Goal: Task Accomplishment & Management: Complete application form

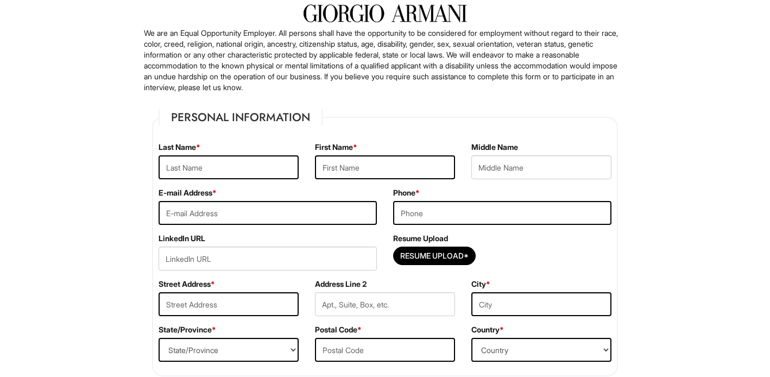
scroll to position [87, 0]
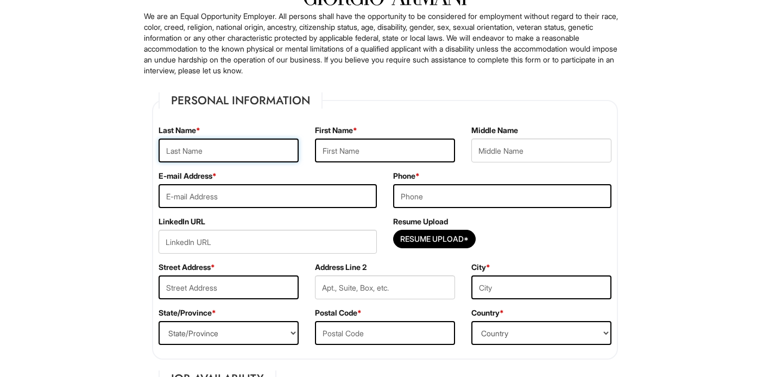
click at [276, 155] on input "text" at bounding box center [229, 150] width 140 height 24
type input "T"
type input "Tran"
click at [363, 153] on input "text" at bounding box center [385, 150] width 140 height 24
type input "Thanh Duong"
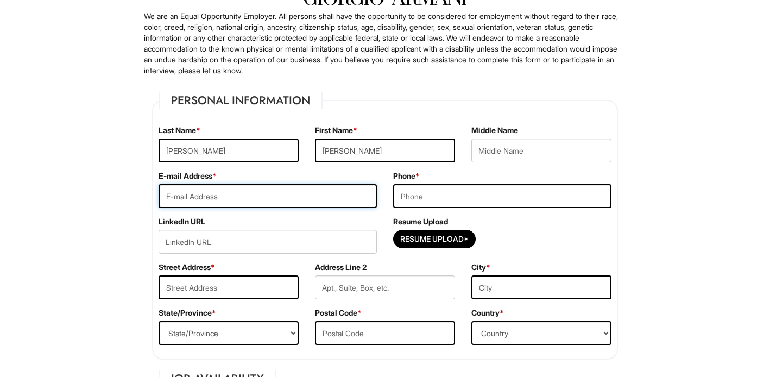
click at [328, 191] on input "email" at bounding box center [268, 196] width 218 height 24
type input "zoeytran03@gmail.com"
click at [472, 205] on input "tel" at bounding box center [502, 196] width 218 height 24
type input "5162440682"
click at [415, 239] on input "Resume Upload*" at bounding box center [434, 238] width 81 height 17
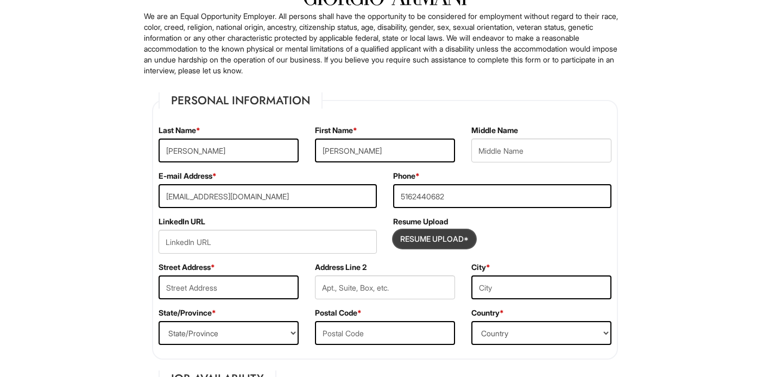
type input "C:\fakepath\[PERSON_NAME] (Zoey) Tran_Resume.pdf"
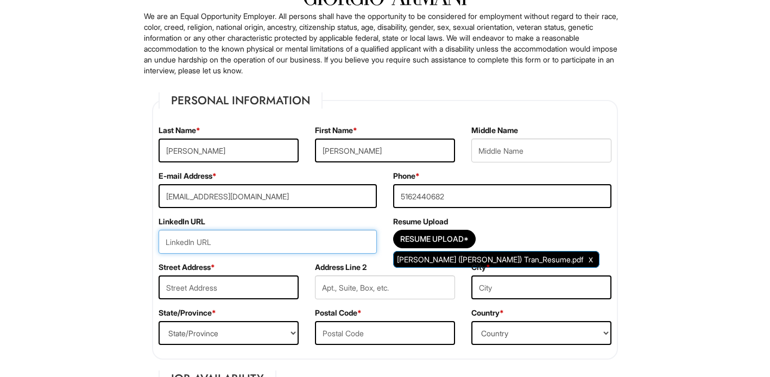
click at [241, 241] on input "url" at bounding box center [268, 242] width 218 height 24
paste input "https://www.linkedin.com/in/zoeytran03/"
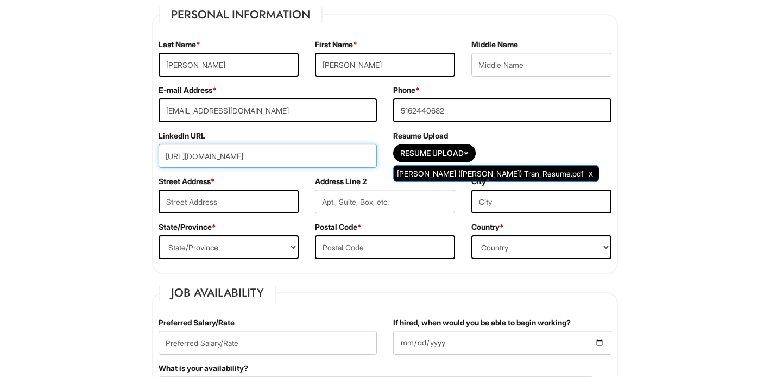
scroll to position [174, 0]
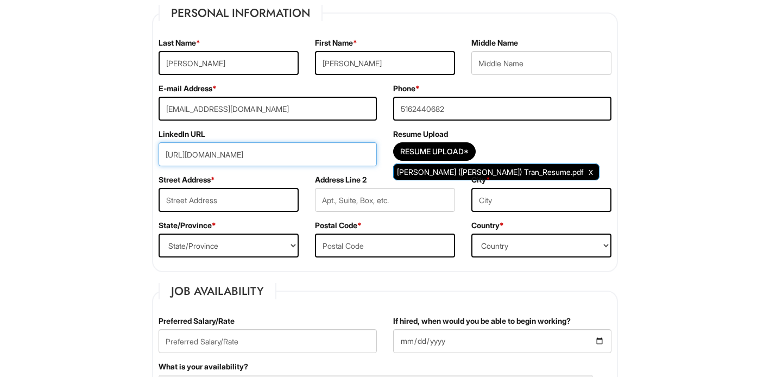
type input "[URL][DOMAIN_NAME]"
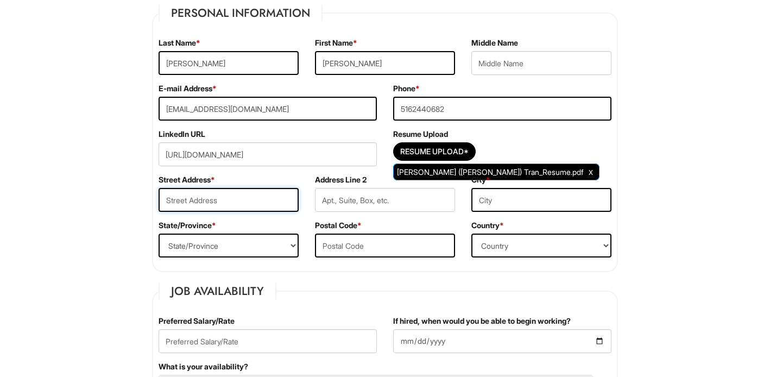
click at [231, 197] on input "text" at bounding box center [229, 200] width 140 height 24
type input "316 Euston Rd S"
click at [522, 199] on input "text" at bounding box center [541, 200] width 140 height 24
type input "Garden City"
click at [261, 249] on select "State/Province ALABAMA ALASKA ARIZONA ARKANSAS CALIFORNIA COLORADO CONNECTICUT …" at bounding box center [229, 245] width 140 height 24
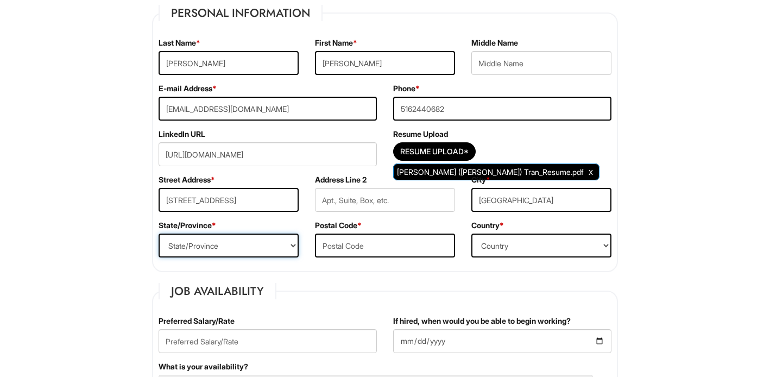
select select "NY"
click at [159, 233] on select "State/Province ALABAMA ALASKA ARIZONA ARKANSAS CALIFORNIA COLORADO CONNECTICUT …" at bounding box center [229, 245] width 140 height 24
click at [351, 244] on input "text" at bounding box center [385, 245] width 140 height 24
type input "11530"
click at [502, 235] on select "Country Afghanistan Albania Algeria American Samoa Andorra Angola Anguilla Anta…" at bounding box center [541, 245] width 140 height 24
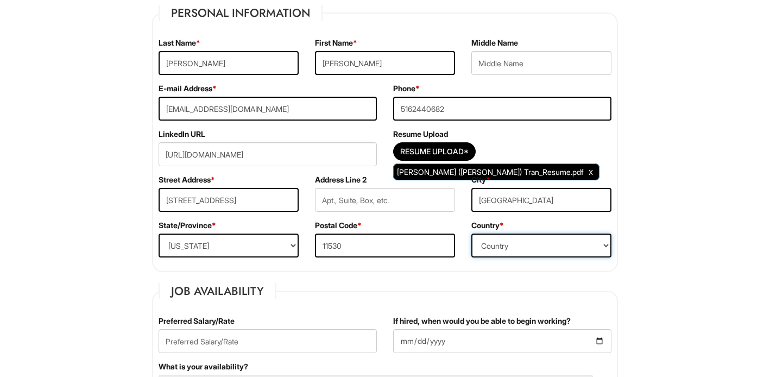
select select "United States of America"
click at [471, 233] on select "Country Afghanistan Albania Algeria American Samoa Andorra Angola Anguilla Anta…" at bounding box center [541, 245] width 140 height 24
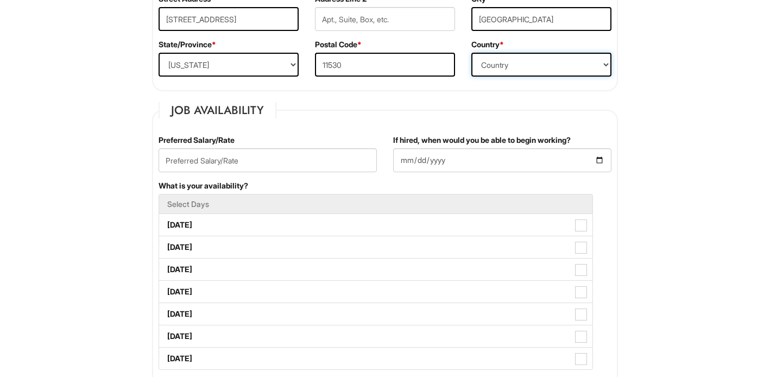
scroll to position [357, 0]
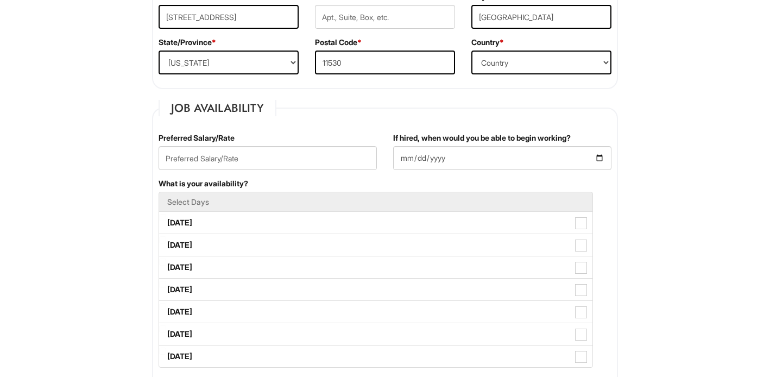
click at [318, 142] on div "Preferred Salary/Rate" at bounding box center [267, 155] width 235 height 46
click at [306, 154] on input "text" at bounding box center [268, 158] width 218 height 24
click at [274, 159] on input "text" at bounding box center [268, 158] width 218 height 24
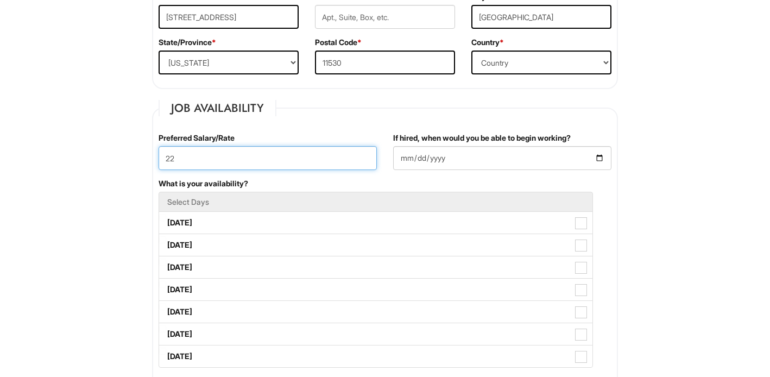
type input "22"
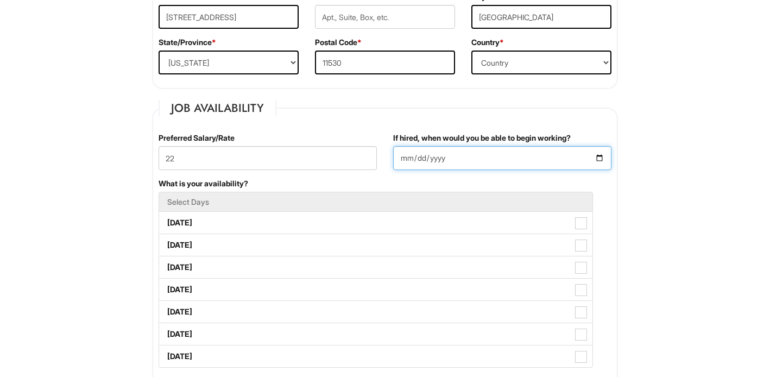
click at [432, 153] on input "If hired, when would you be able to begin working?" at bounding box center [502, 158] width 218 height 24
click at [605, 155] on input "If hired, when would you be able to begin working?" at bounding box center [502, 158] width 218 height 24
click at [599, 155] on input "If hired, when would you be able to begin working?" at bounding box center [502, 158] width 218 height 24
type input "2025-09-29"
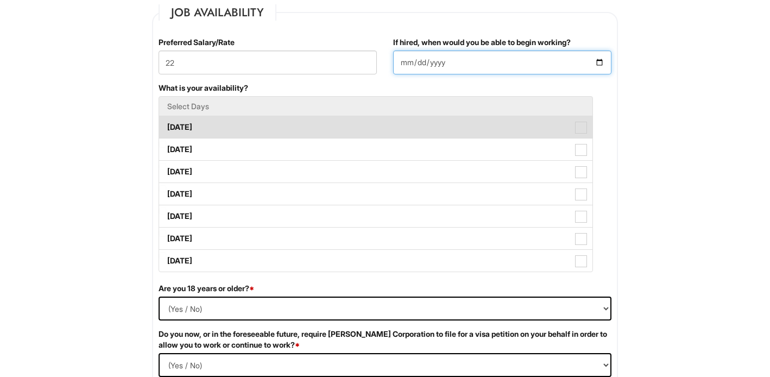
scroll to position [471, 0]
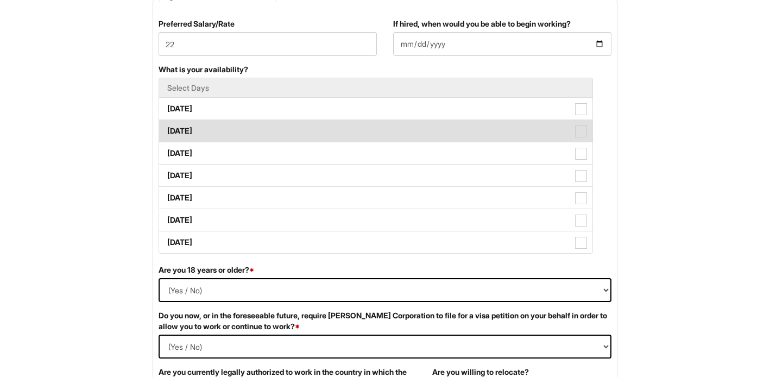
click at [286, 133] on label "Tuesday" at bounding box center [375, 131] width 433 height 22
click at [166, 129] on Available_Tuesday "Tuesday" at bounding box center [162, 125] width 7 height 7
checkbox Available_Tuesday "true"
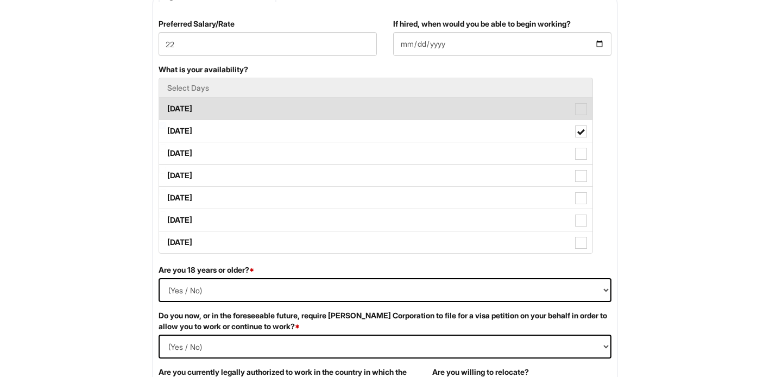
click at [256, 112] on label "Monday" at bounding box center [375, 109] width 433 height 22
click at [166, 107] on Available_Monday "Monday" at bounding box center [162, 103] width 7 height 7
checkbox Available_Monday "true"
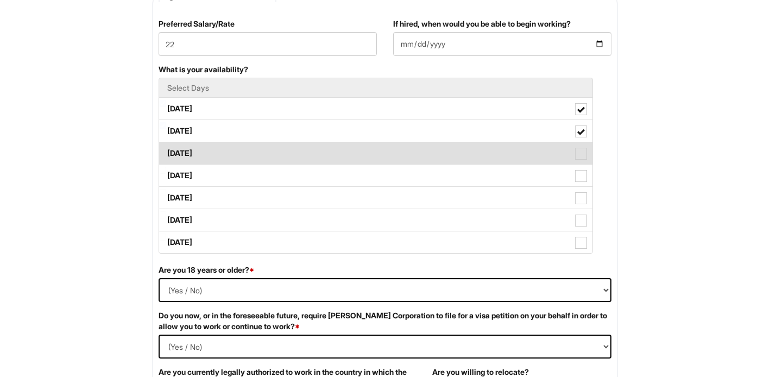
click at [222, 155] on label "Wednesday" at bounding box center [375, 153] width 433 height 22
click at [166, 151] on Available_Wednesday "Wednesday" at bounding box center [162, 147] width 7 height 7
checkbox Available_Wednesday "true"
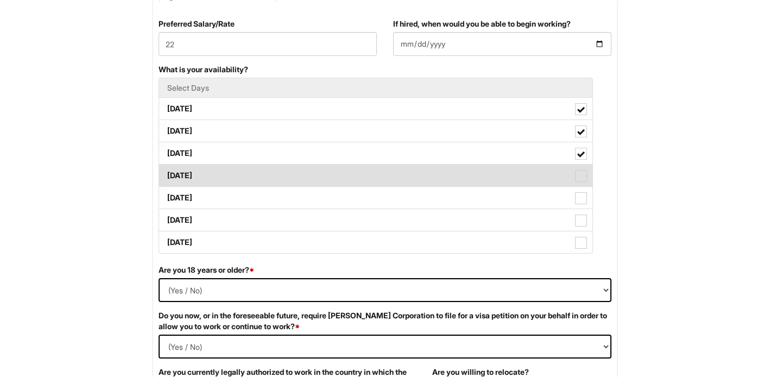
click at [212, 175] on label "Thursday" at bounding box center [375, 176] width 433 height 22
click at [166, 174] on Available_Thursday "Thursday" at bounding box center [162, 170] width 7 height 7
checkbox Available_Thursday "true"
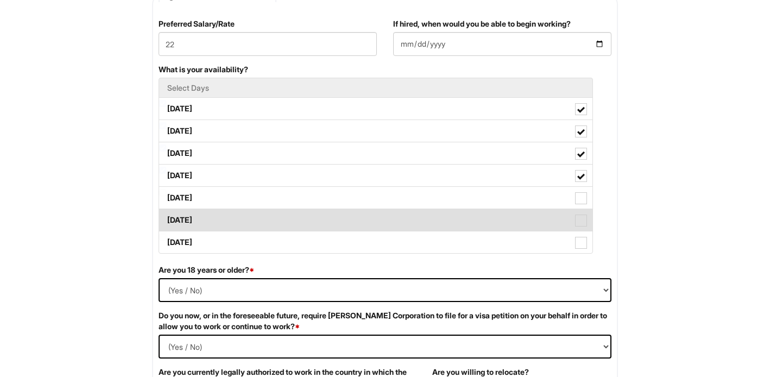
click at [208, 223] on label "Saturday" at bounding box center [375, 220] width 433 height 22
click at [166, 218] on Available_Saturday "Saturday" at bounding box center [162, 214] width 7 height 7
checkbox Available_Saturday "true"
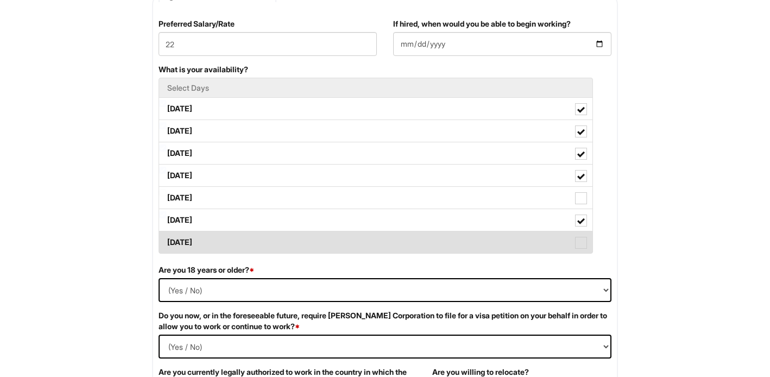
click at [223, 249] on label "Sunday" at bounding box center [375, 242] width 433 height 22
click at [166, 241] on Available_Sunday "Sunday" at bounding box center [162, 236] width 7 height 7
checkbox Available_Sunday "true"
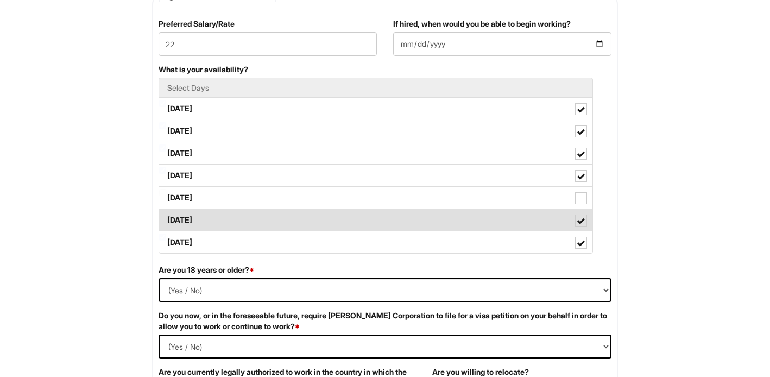
click at [219, 223] on label "Saturday" at bounding box center [375, 220] width 433 height 22
click at [166, 218] on Available_Saturday "Saturday" at bounding box center [162, 214] width 7 height 7
checkbox Available_Saturday "false"
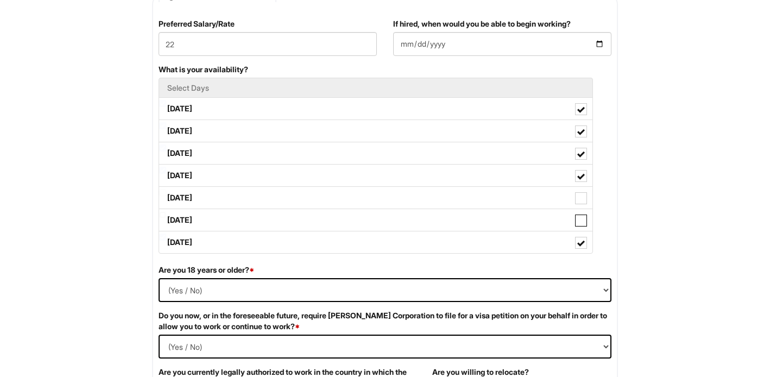
scroll to position [520, 0]
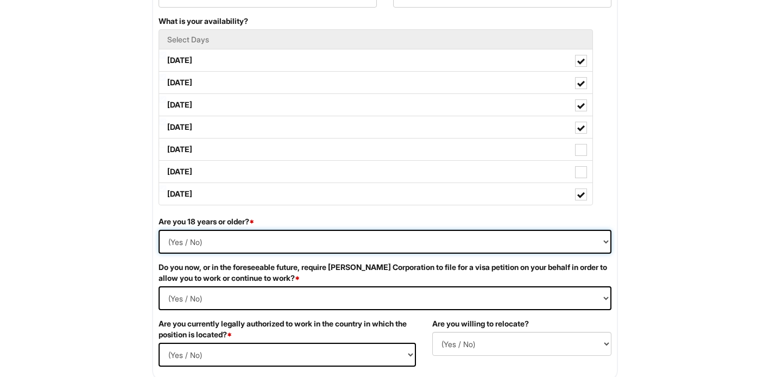
click at [203, 238] on select "(Yes / No) Yes No" at bounding box center [385, 242] width 453 height 24
select select "Yes"
click at [159, 230] on select "(Yes / No) Yes No" at bounding box center [385, 242] width 453 height 24
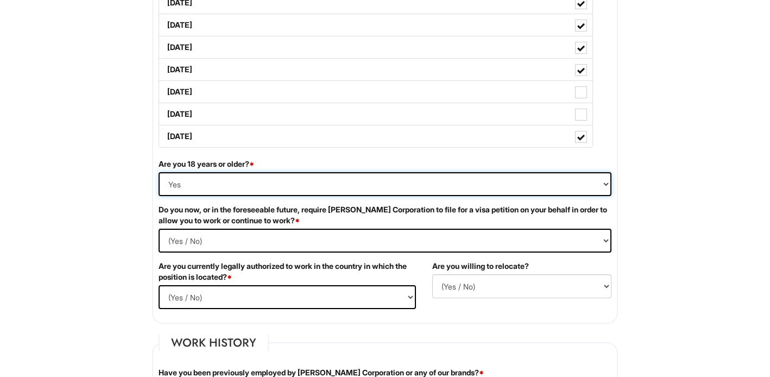
scroll to position [578, 0]
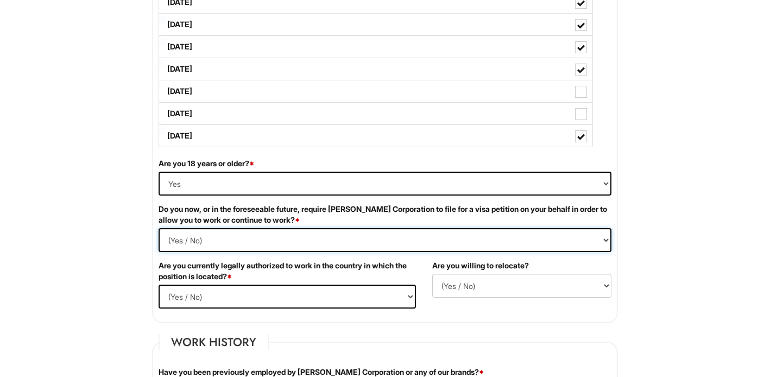
click at [203, 243] on Required "(Yes / No) Yes No" at bounding box center [385, 240] width 453 height 24
select Required "No"
click at [159, 228] on Required "(Yes / No) Yes No" at bounding box center [385, 240] width 453 height 24
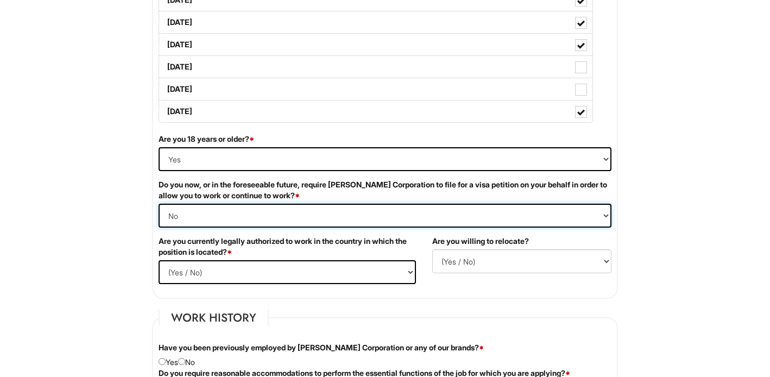
scroll to position [608, 0]
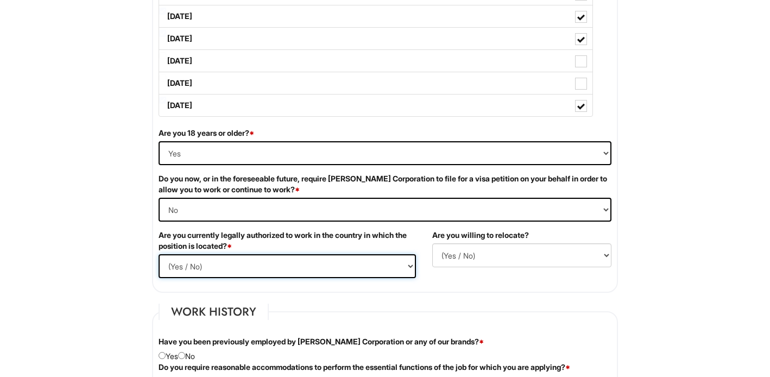
click at [232, 265] on select "(Yes / No) Yes No" at bounding box center [287, 266] width 257 height 24
select select "Yes"
click at [159, 254] on select "(Yes / No) Yes No" at bounding box center [287, 266] width 257 height 24
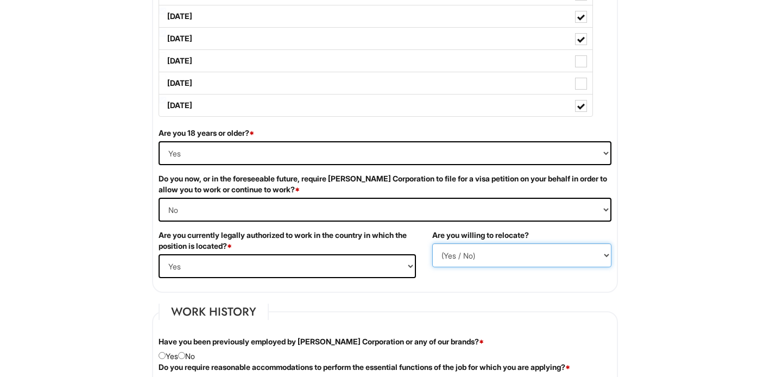
click at [487, 253] on select "(Yes / No) No Yes" at bounding box center [521, 255] width 179 height 24
select select "Y"
click at [432, 243] on select "(Yes / No) No Yes" at bounding box center [521, 255] width 179 height 24
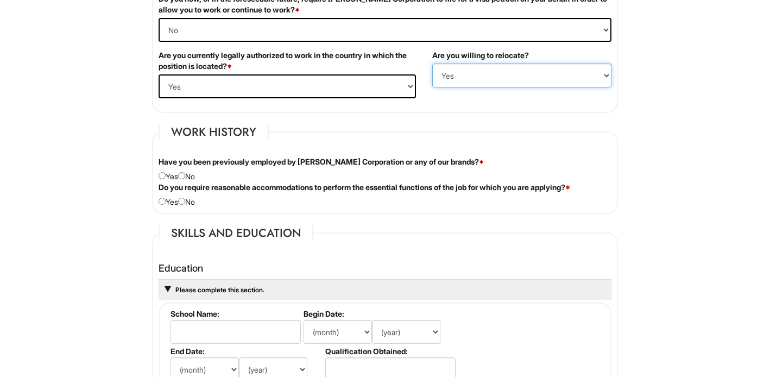
scroll to position [790, 0]
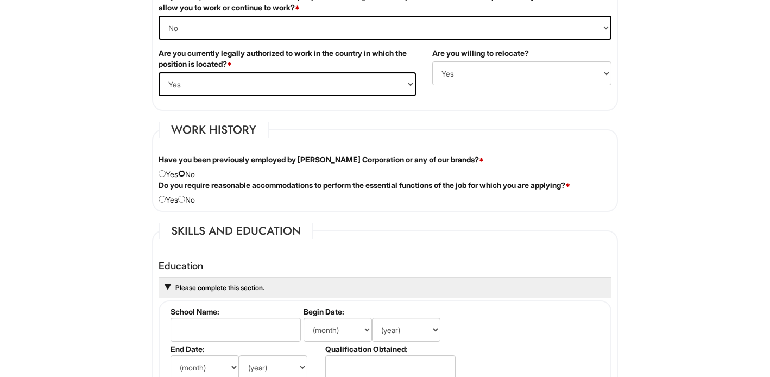
click at [185, 173] on input "radio" at bounding box center [181, 173] width 7 height 7
radio input "true"
click at [185, 199] on input "radio" at bounding box center [181, 198] width 7 height 7
radio input "true"
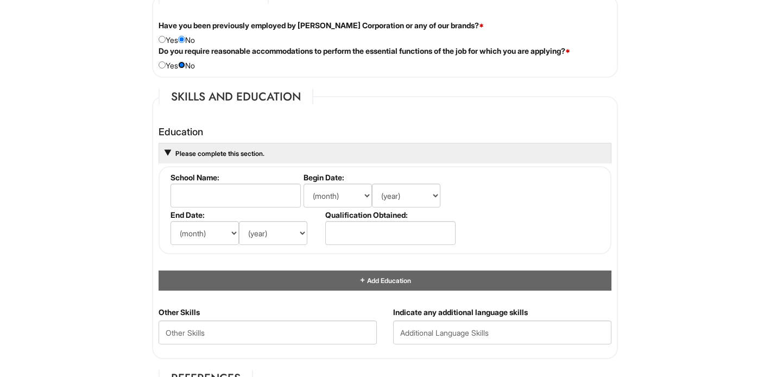
scroll to position [963, 0]
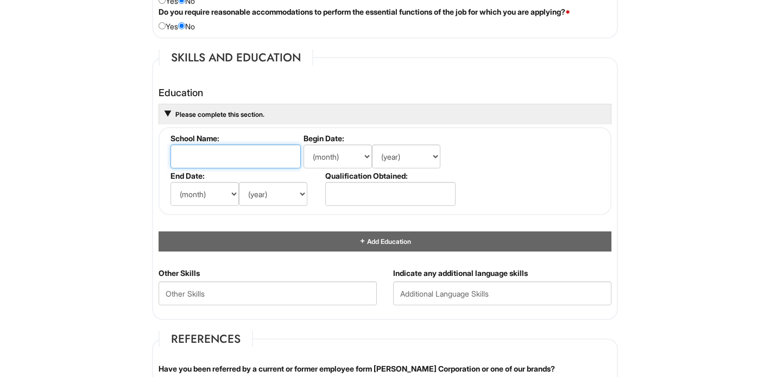
click at [240, 156] on input "text" at bounding box center [235, 156] width 130 height 24
type input "Adelphi University"
click at [331, 154] on select "(month) Jan Feb Mar Apr May Jun Jul Aug Sep Oct Nov Dec" at bounding box center [338, 156] width 68 height 24
select select "8"
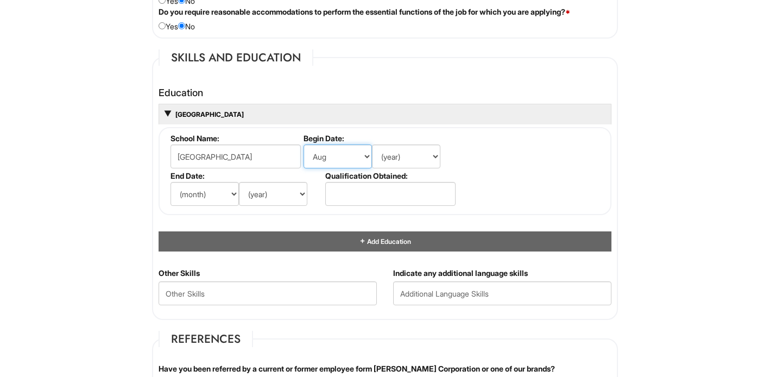
click at [304, 144] on select "(month) Jan Feb Mar Apr May Jun Jul Aug Sep Oct Nov Dec" at bounding box center [338, 156] width 68 height 24
click at [403, 150] on select "(year) 2029 2028 2027 2026 2025 2024 2023 2022 2021 2020 2019 2018 2017 2016 20…" at bounding box center [406, 156] width 68 height 24
select select "2021"
click at [372, 144] on select "(year) 2029 2028 2027 2026 2025 2024 2023 2022 2021 2020 2019 2018 2017 2016 20…" at bounding box center [406, 156] width 68 height 24
click at [209, 194] on select "(month) Jan Feb Mar Apr May Jun Jul Aug Sep Oct Nov Dec" at bounding box center [204, 194] width 68 height 24
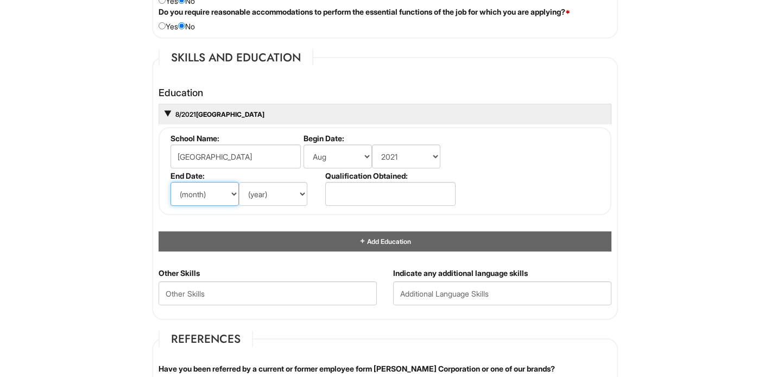
click at [170, 182] on select "(month) Jan Feb Mar Apr May Jun Jul Aug Sep Oct Nov Dec" at bounding box center [204, 194] width 68 height 24
click at [208, 181] on li "End Date: (month) Jan Feb Mar Apr May Jun Jul Aug Sep Oct Nov Dec (year) 2029 2…" at bounding box center [245, 189] width 155 height 37
click at [208, 189] on select "(month) Jan Feb Mar Apr May Jun Jul Aug Sep Oct Nov Dec" at bounding box center [204, 194] width 68 height 24
select select "5"
click at [170, 182] on select "(month) Jan Feb Mar Apr May Jun Jul Aug Sep Oct Nov Dec" at bounding box center [204, 194] width 68 height 24
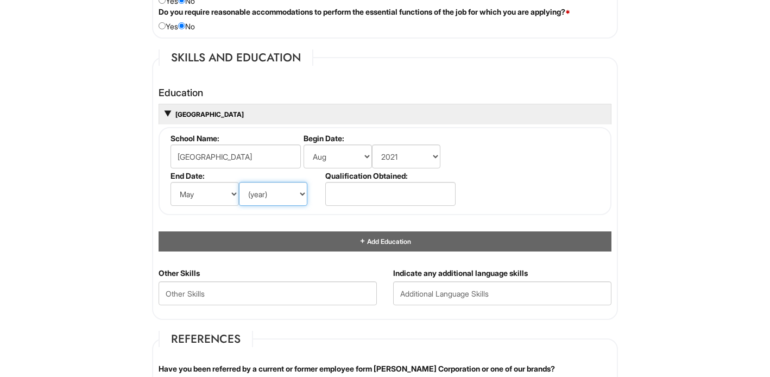
click at [279, 199] on select "(year) 2029 2028 2027 2026 2025 2024 2023 2022 2021 2020 2019 2018 2017 2016 20…" at bounding box center [273, 194] width 68 height 24
select select "2025"
click at [239, 182] on select "(year) 2029 2028 2027 2026 2025 2024 2023 2022 2021 2020 2019 2018 2017 2016 20…" at bounding box center [273, 194] width 68 height 24
click at [374, 192] on input "text" at bounding box center [390, 194] width 130 height 24
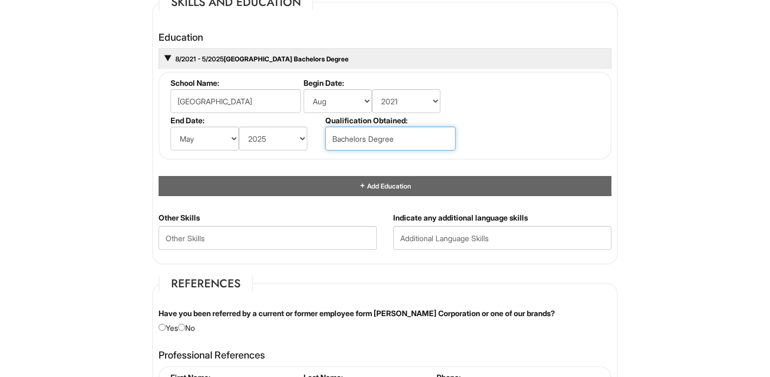
scroll to position [1033, 0]
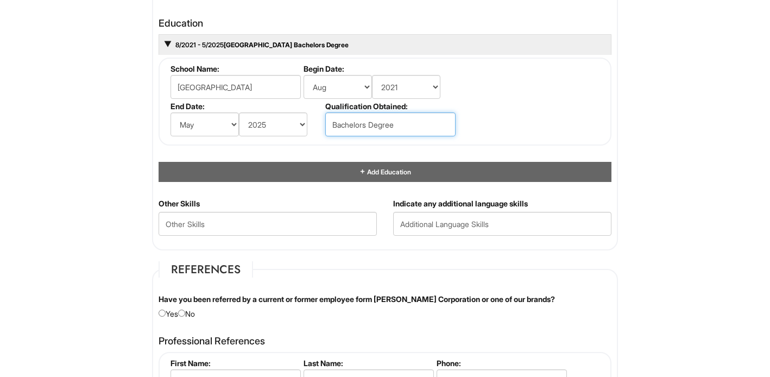
type input "Bachelors Degree"
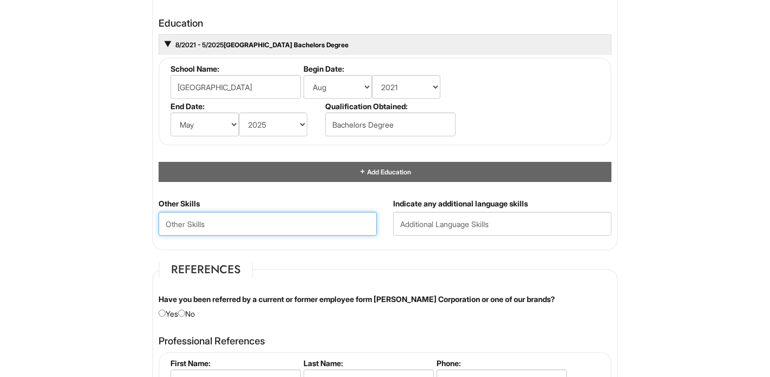
click at [319, 231] on Skills "text" at bounding box center [268, 224] width 218 height 24
type Skills "Customer Service"
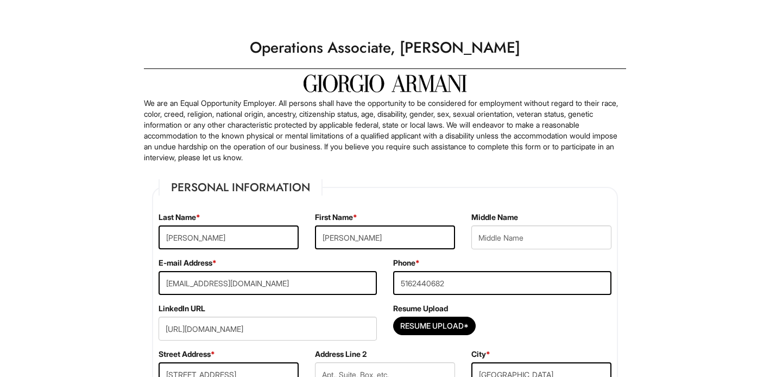
select select "NY"
select select "United States of America"
select select "Yes"
select Required "No"
select select "Yes"
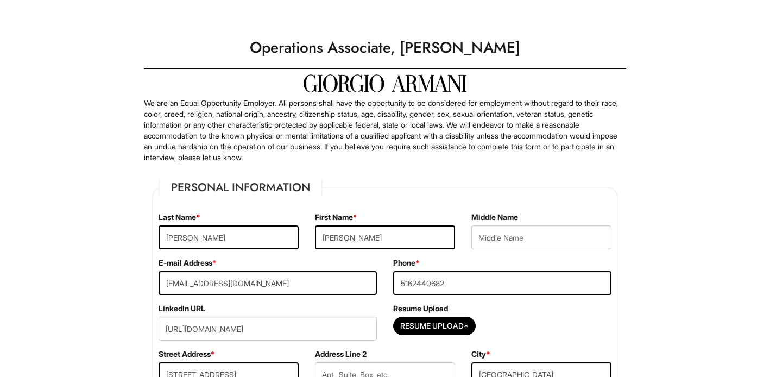
select select "Y"
select select "8"
select select "2021"
select select "5"
select select "2025"
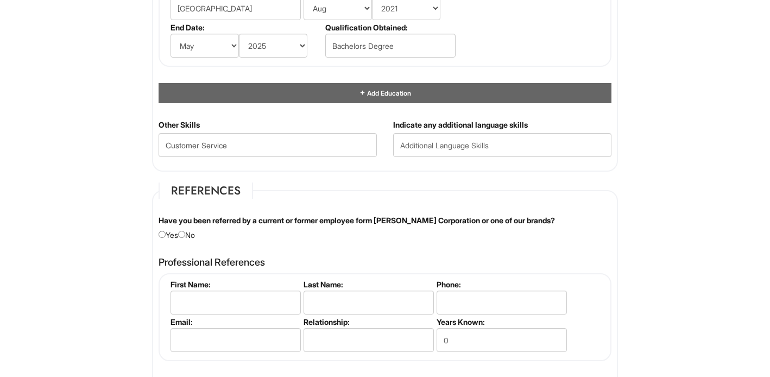
scroll to position [1114, 0]
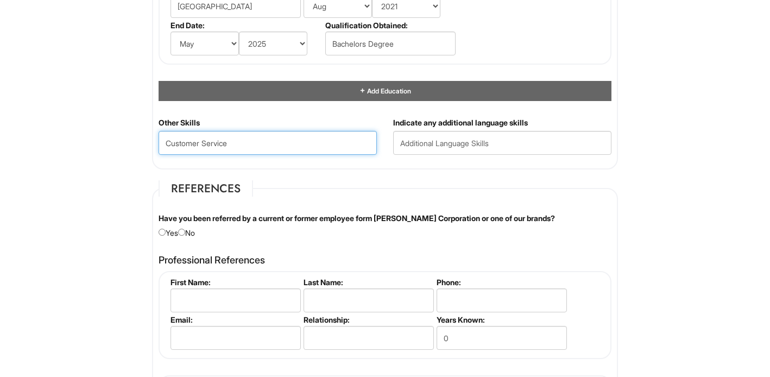
click at [257, 136] on Skills "Customer Service" at bounding box center [268, 143] width 218 height 24
click at [267, 148] on Skills "Customer Service" at bounding box center [268, 143] width 218 height 24
type Skills "Customer Service, Event Planning, Administrative Support, Office Assistant"
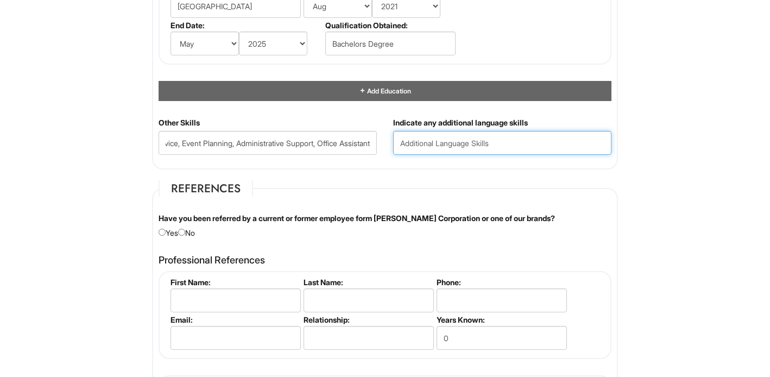
click at [429, 146] on input "text" at bounding box center [502, 143] width 218 height 24
type input "Vietnamese"
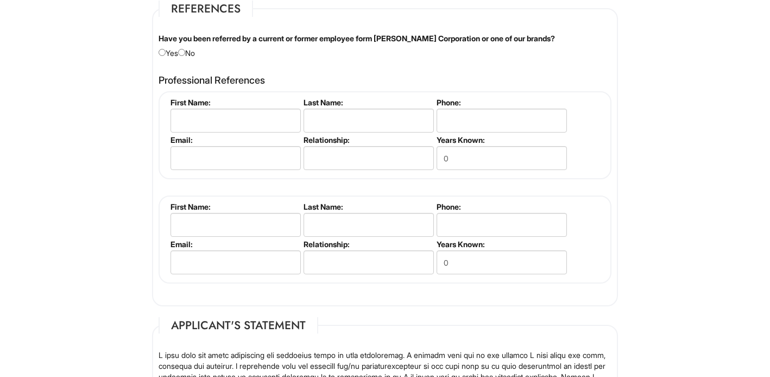
scroll to position [1255, 0]
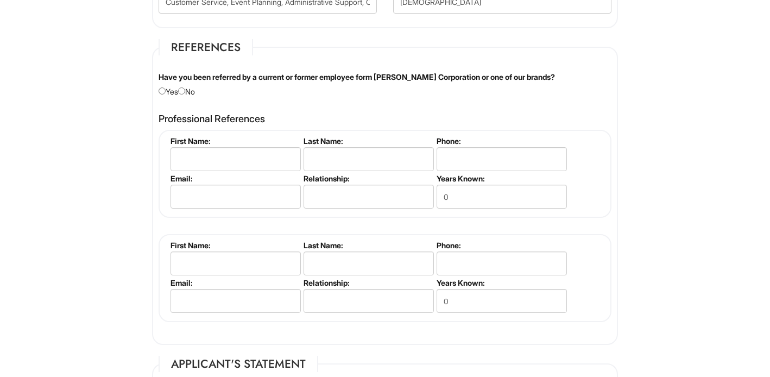
click at [195, 92] on div "Have you been referred by a current or former employee form Giorgio Armani Corp…" at bounding box center [384, 85] width 469 height 26
click at [185, 92] on input "radio" at bounding box center [181, 90] width 7 height 7
radio input "true"
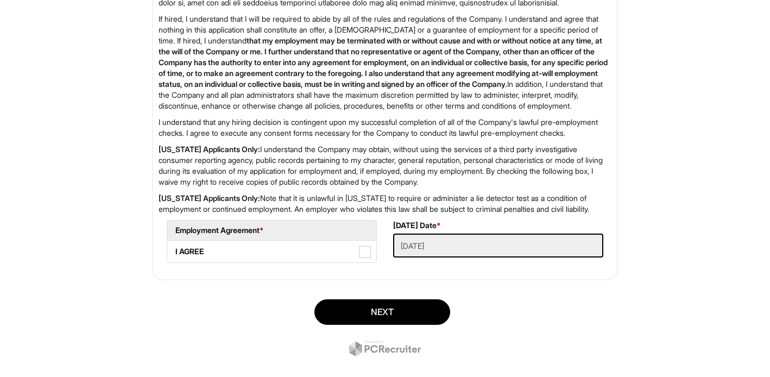
scroll to position [1787, 0]
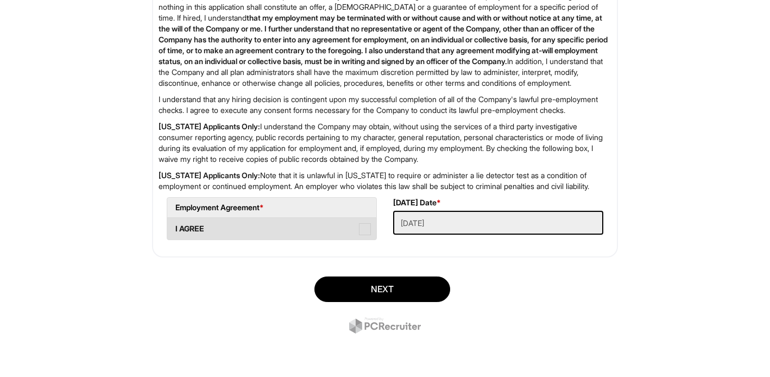
click at [348, 230] on label "I AGREE" at bounding box center [271, 229] width 209 height 22
click at [174, 227] on AGREE "I AGREE" at bounding box center [170, 223] width 7 height 7
checkbox AGREE "true"
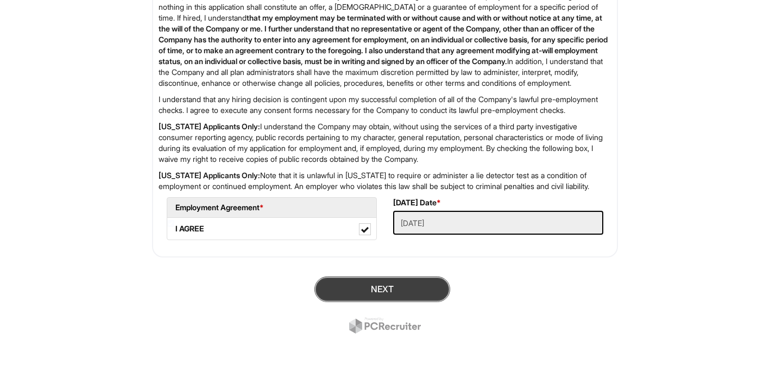
click at [419, 294] on button "Next" at bounding box center [382, 289] width 136 height 26
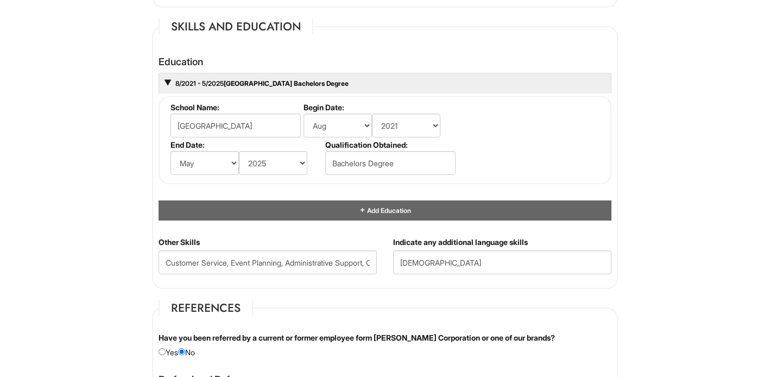
scroll to position [1009, 0]
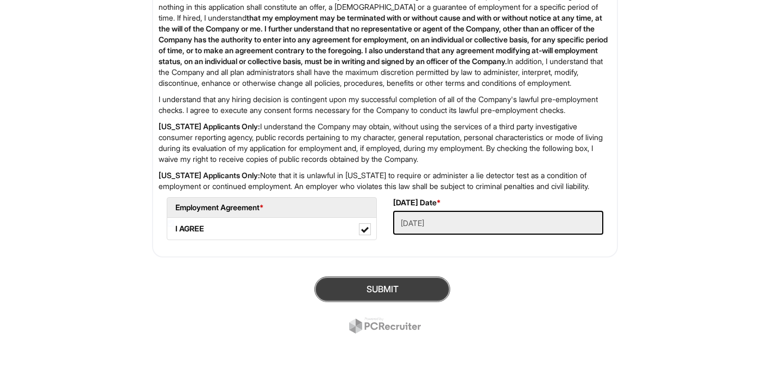
click at [375, 294] on button "SUBMIT" at bounding box center [382, 289] width 136 height 26
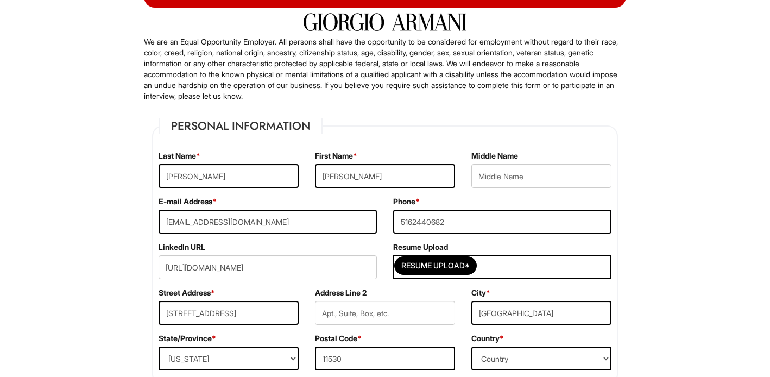
scroll to position [88, 0]
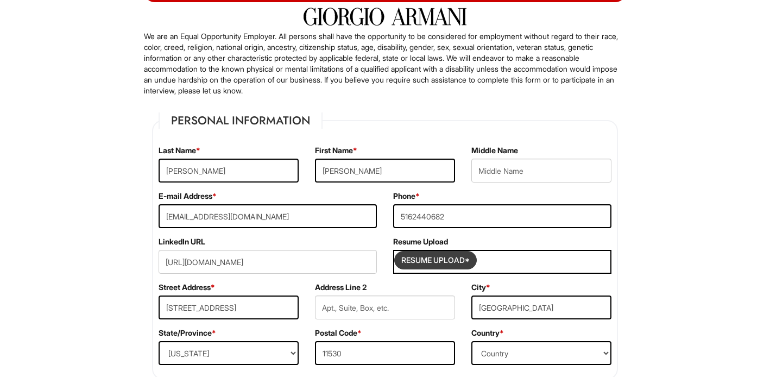
click at [457, 261] on input "Resume Upload*" at bounding box center [435, 259] width 81 height 17
type input "C:\fakepath\Thanh Duong (Zoey) Tran_Resume.pdf"
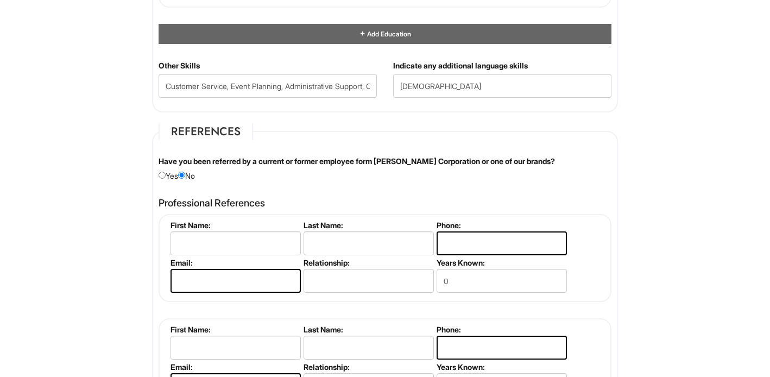
scroll to position [1809, 0]
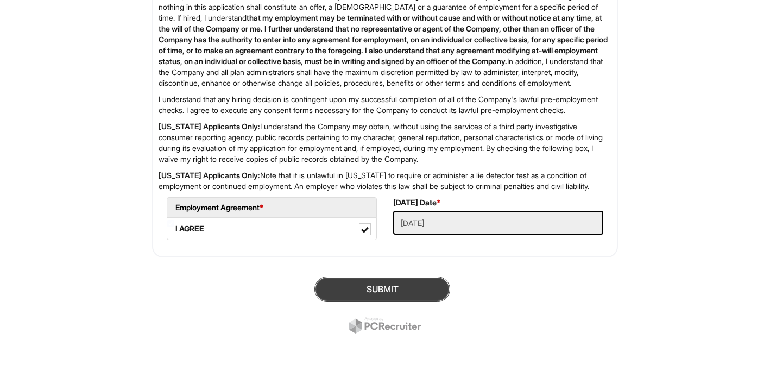
click at [372, 291] on button "SUBMIT" at bounding box center [382, 289] width 136 height 26
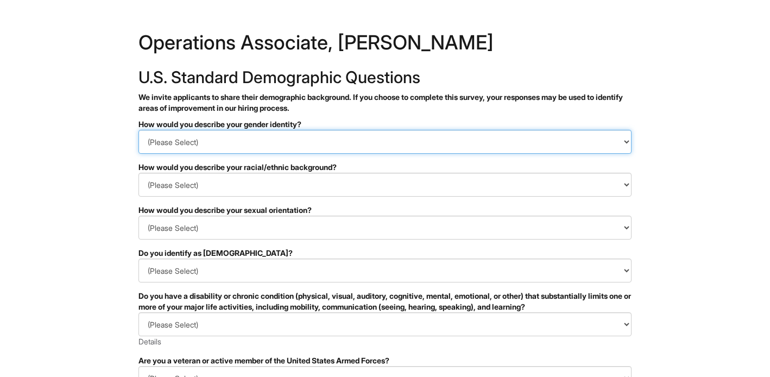
click at [244, 138] on select "(Please Select) Man Woman [DEMOGRAPHIC_DATA] I prefer to self-describe I don't …" at bounding box center [384, 142] width 493 height 24
select select "Woman"
click at [138, 130] on select "(Please Select) Man Woman [DEMOGRAPHIC_DATA] I prefer to self-describe I don't …" at bounding box center [384, 142] width 493 height 24
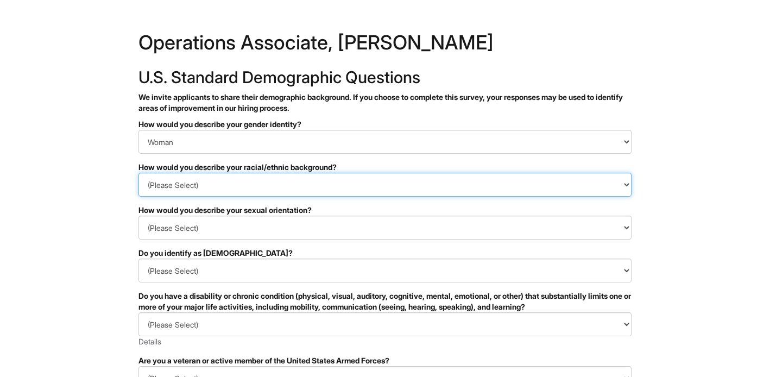
click at [219, 194] on select "(Please Select) Black or of African descent East Asian Hispanic, Latinx or of S…" at bounding box center [384, 185] width 493 height 24
select select "Southeast Asian"
click at [138, 173] on select "(Please Select) Black or of African descent East Asian Hispanic, Latinx or of S…" at bounding box center [384, 185] width 493 height 24
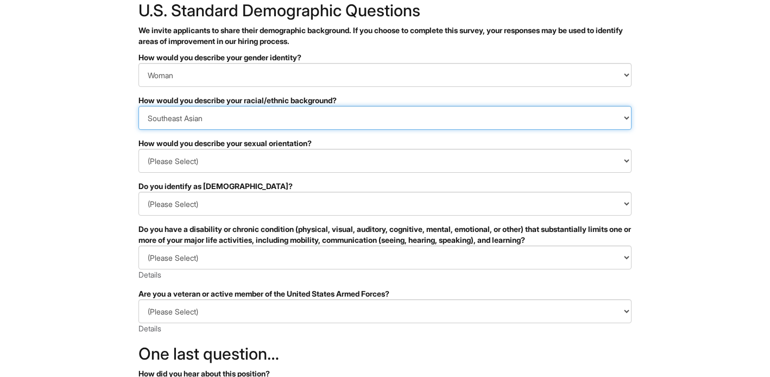
scroll to position [81, 0]
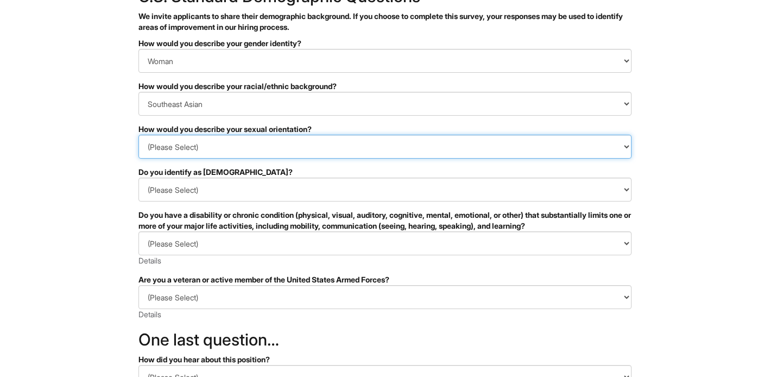
click at [208, 140] on select "(Please Select) Asexual Bisexual and/or pansexual Gay Heterosexual Lesbian Quee…" at bounding box center [384, 147] width 493 height 24
select select "I don't wish to answer"
click at [138, 135] on select "(Please Select) Asexual Bisexual and/or pansexual Gay Heterosexual Lesbian Quee…" at bounding box center [384, 147] width 493 height 24
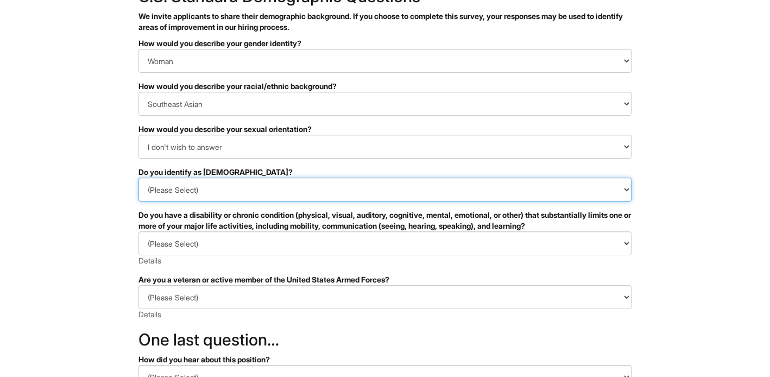
click at [217, 188] on select "(Please Select) Yes No I prefer to self-describe I don't wish to answer" at bounding box center [384, 190] width 493 height 24
select select "No"
click at [138, 178] on select "(Please Select) Yes No I prefer to self-describe I don't wish to answer" at bounding box center [384, 190] width 493 height 24
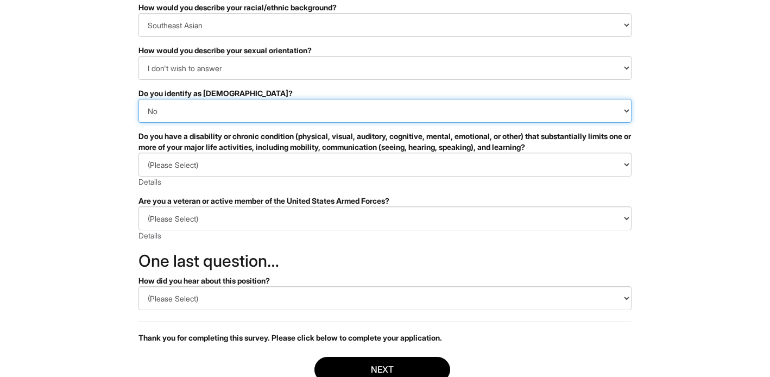
scroll to position [161, 0]
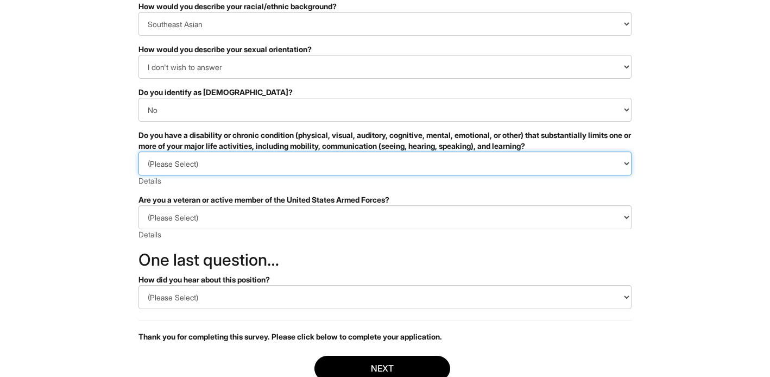
click at [212, 167] on select "(Please Select) YES, I HAVE A DISABILITY (or previously had a disability) NO, I…" at bounding box center [384, 163] width 493 height 24
select select "NO, I DON'T HAVE A DISABILITY"
click at [138, 151] on select "(Please Select) YES, I HAVE A DISABILITY (or previously had a disability) NO, I…" at bounding box center [384, 163] width 493 height 24
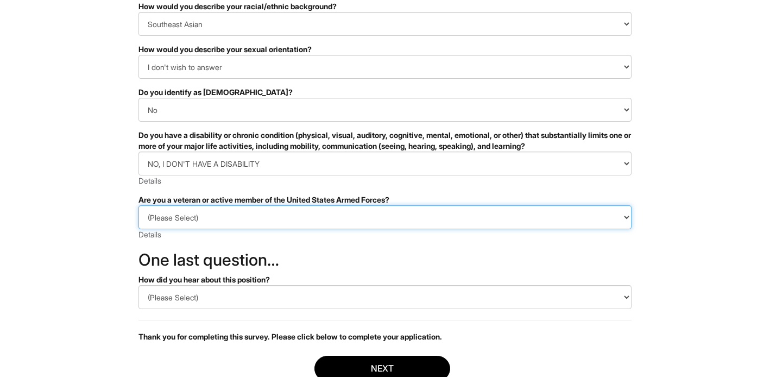
click at [210, 224] on select "(Please Select) I IDENTIFY AS ONE OR MORE OF THE CLASSIFICATIONS OF PROTECTED V…" at bounding box center [384, 217] width 493 height 24
select select "I AM NOT A PROTECTED VETERAN"
click at [138, 205] on select "(Please Select) I IDENTIFY AS ONE OR MORE OF THE CLASSIFICATIONS OF PROTECTED V…" at bounding box center [384, 217] width 493 height 24
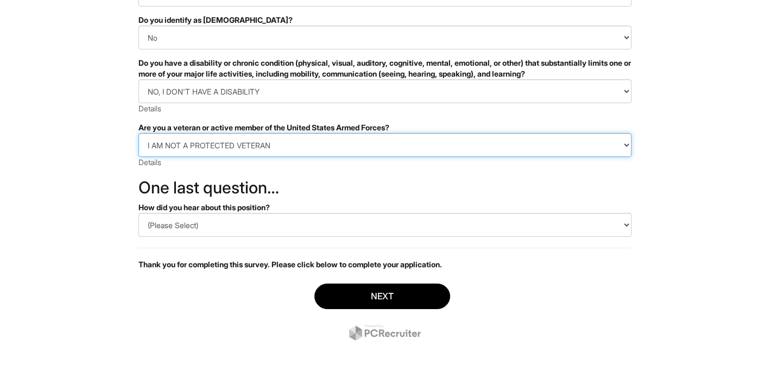
scroll to position [235, 0]
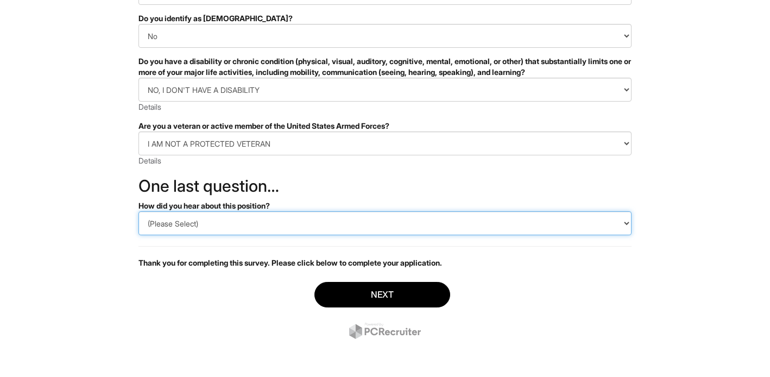
click at [212, 219] on select "(Please Select) CareerBuilder Indeed LinkedIn Monster Referral Other" at bounding box center [384, 223] width 493 height 24
select select "LinkedIn"
click at [138, 211] on select "(Please Select) CareerBuilder Indeed LinkedIn Monster Referral Other" at bounding box center [384, 223] width 493 height 24
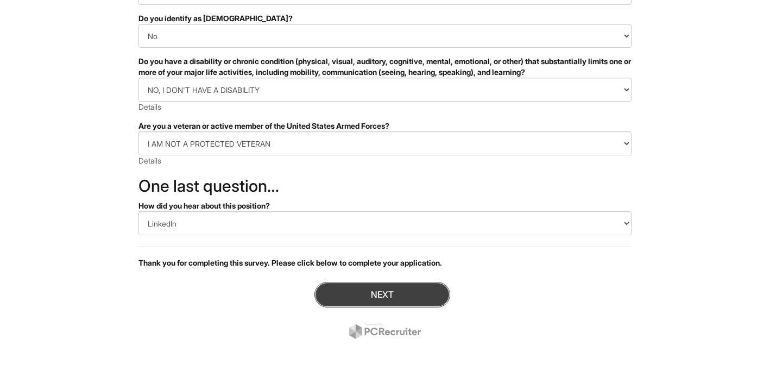
click at [370, 289] on button "Next" at bounding box center [382, 295] width 136 height 26
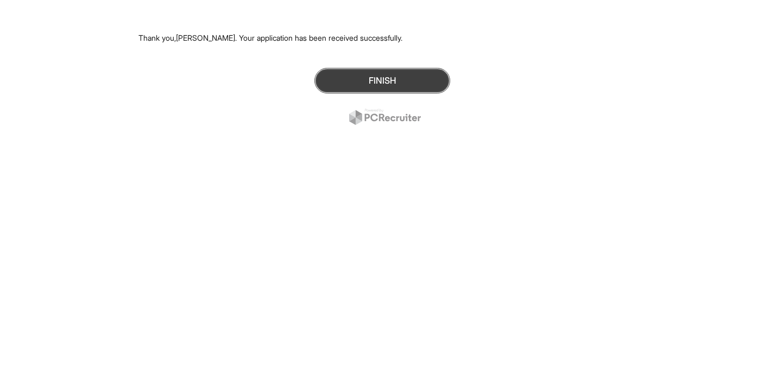
click at [390, 79] on button "Finish" at bounding box center [382, 81] width 136 height 26
